Goal: Task Accomplishment & Management: Manage account settings

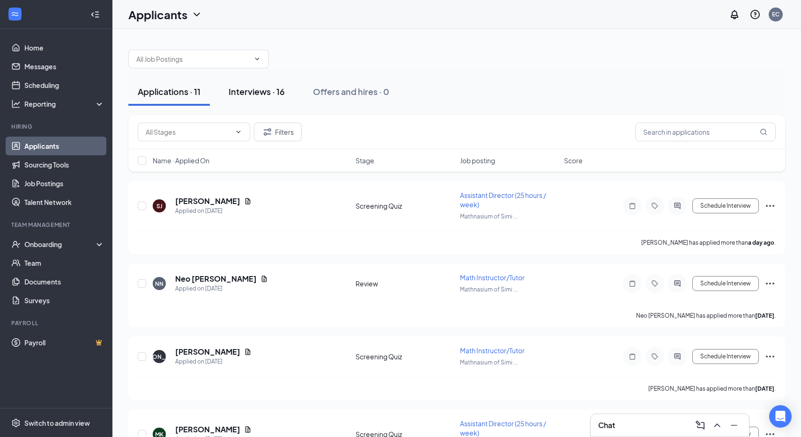
click at [249, 93] on div "Interviews · 16" at bounding box center [257, 92] width 56 height 12
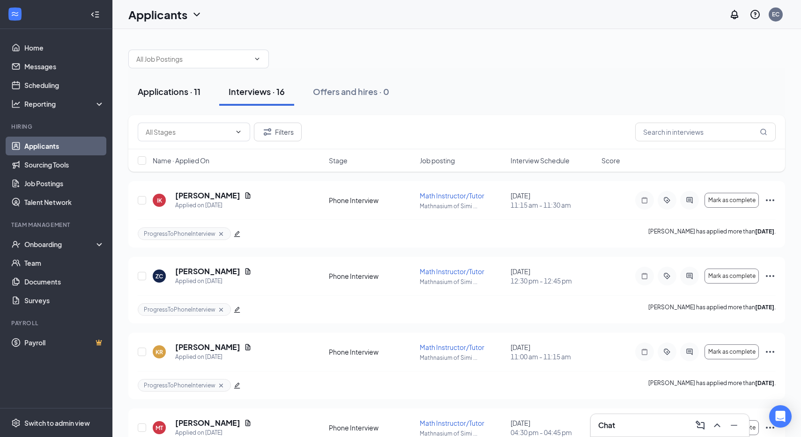
click at [174, 92] on div "Applications · 11" at bounding box center [169, 92] width 63 height 12
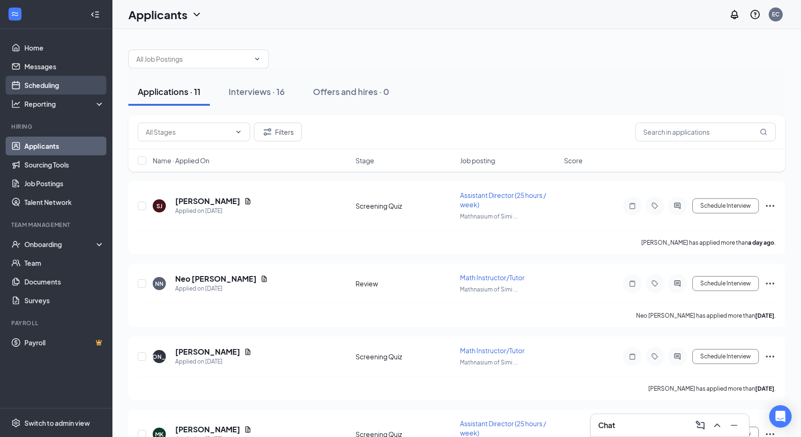
click at [51, 83] on link "Scheduling" at bounding box center [64, 85] width 80 height 19
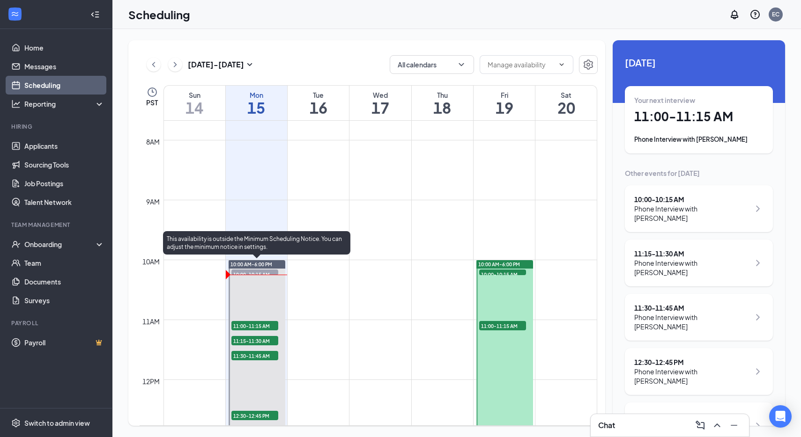
click at [249, 323] on span "11:00-11:15 AM" at bounding box center [254, 325] width 47 height 9
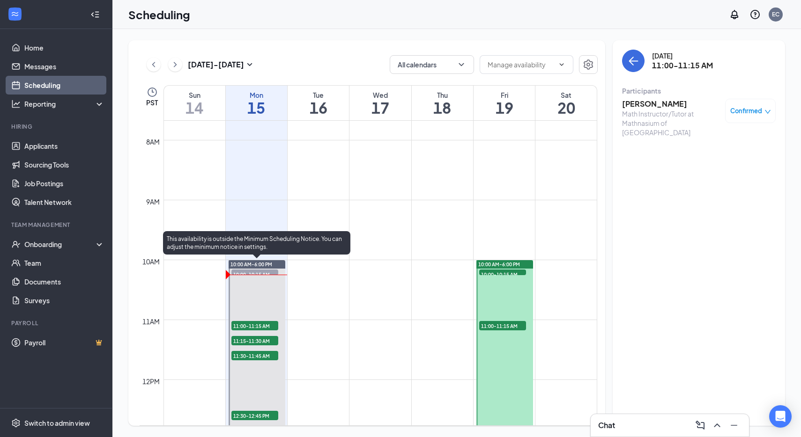
click at [248, 340] on span "11:15-11:30 AM" at bounding box center [254, 340] width 47 height 9
click at [248, 325] on span "11:00-11:15 AM" at bounding box center [254, 325] width 47 height 9
click at [253, 358] on span "11:30-11:45 AM" at bounding box center [254, 355] width 47 height 9
click at [243, 346] on div "1" at bounding box center [254, 350] width 47 height 9
click at [240, 324] on span "11:00-11:15 AM" at bounding box center [254, 325] width 47 height 9
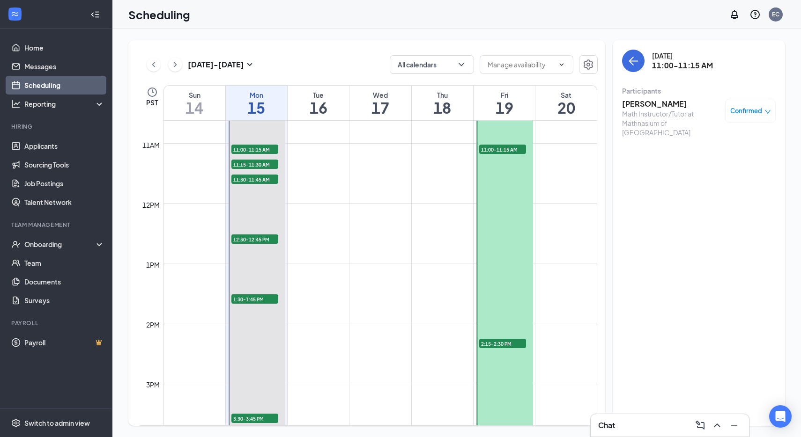
scroll to position [615, 0]
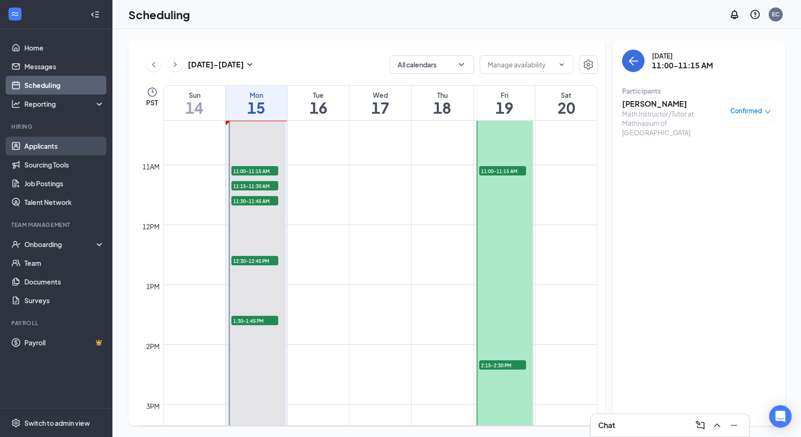
click at [33, 145] on link "Applicants" at bounding box center [64, 146] width 80 height 19
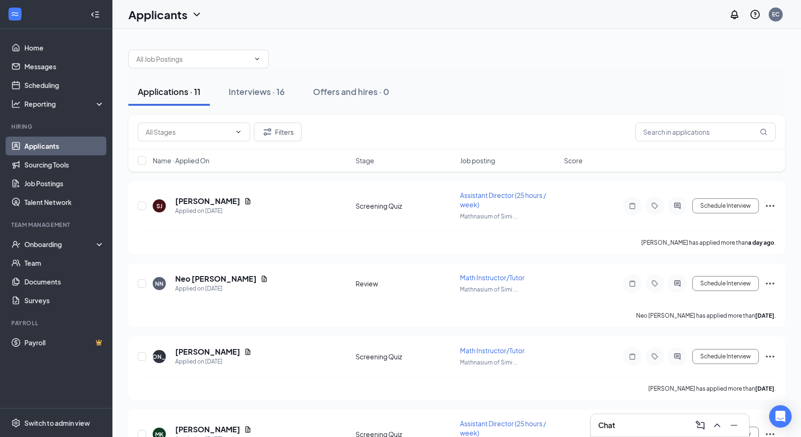
click at [464, 64] on div at bounding box center [456, 54] width 657 height 28
click at [246, 93] on div "Interviews · 16" at bounding box center [257, 92] width 56 height 12
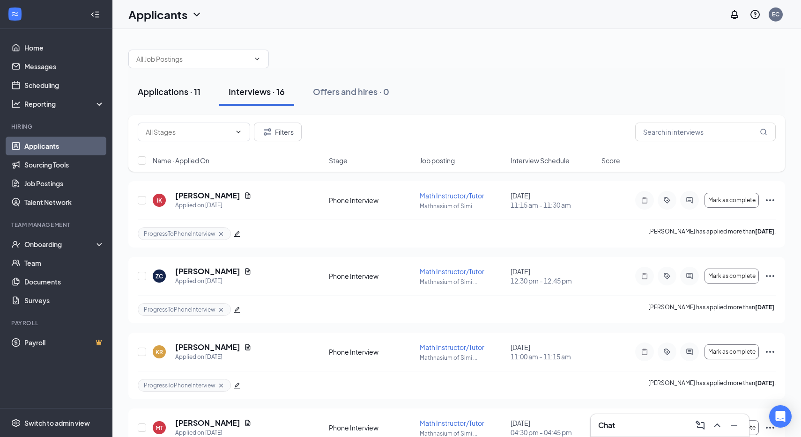
click at [160, 91] on div "Applications · 11" at bounding box center [169, 92] width 63 height 12
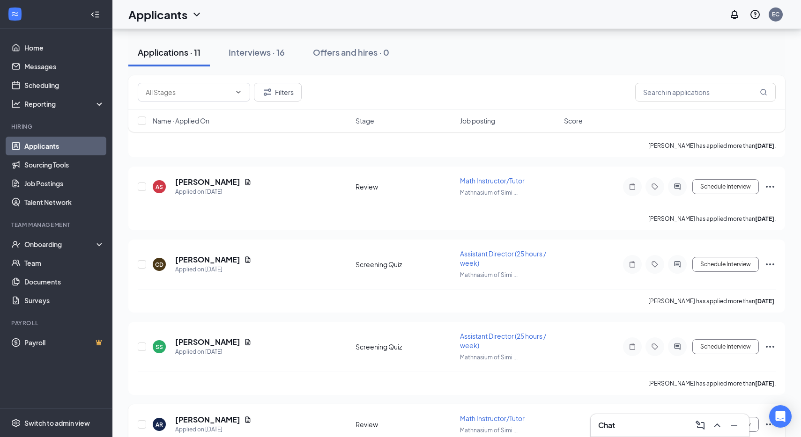
scroll to position [598, 0]
